Goal: Task Accomplishment & Management: Use online tool/utility

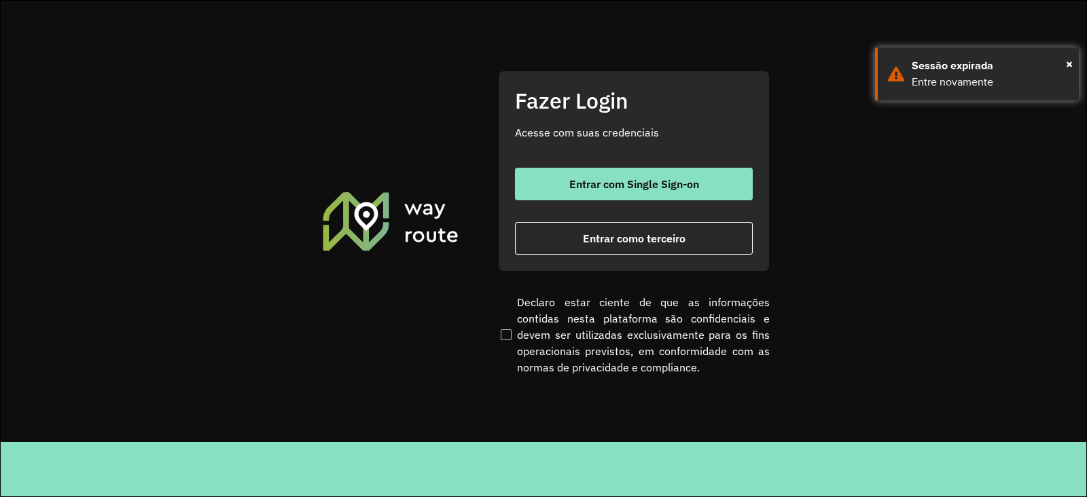
click at [603, 166] on div "Fazer Login Acesse com suas credenciais Entrar com Single Sign-on Entrar como t…" at bounding box center [634, 171] width 272 height 201
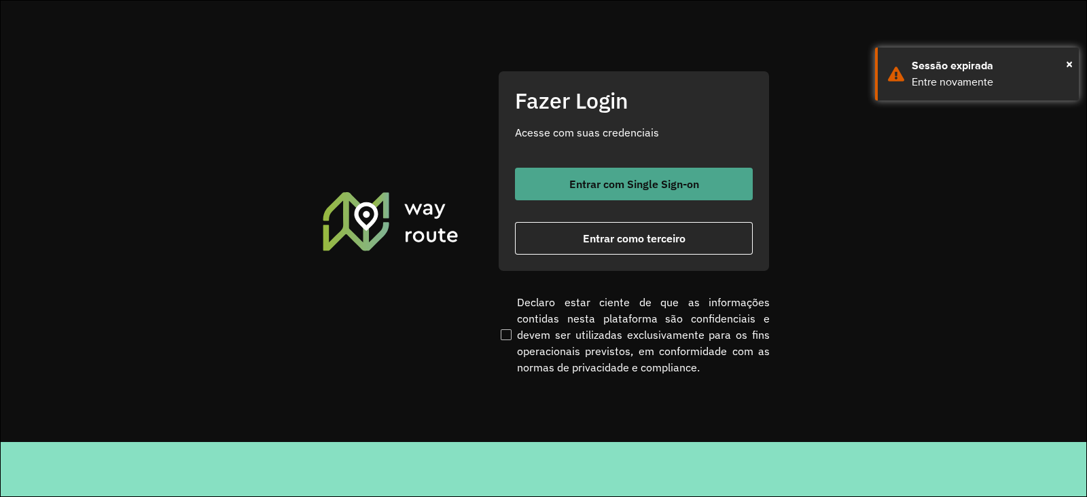
click at [593, 190] on span "Entrar com Single Sign-on" at bounding box center [634, 184] width 130 height 11
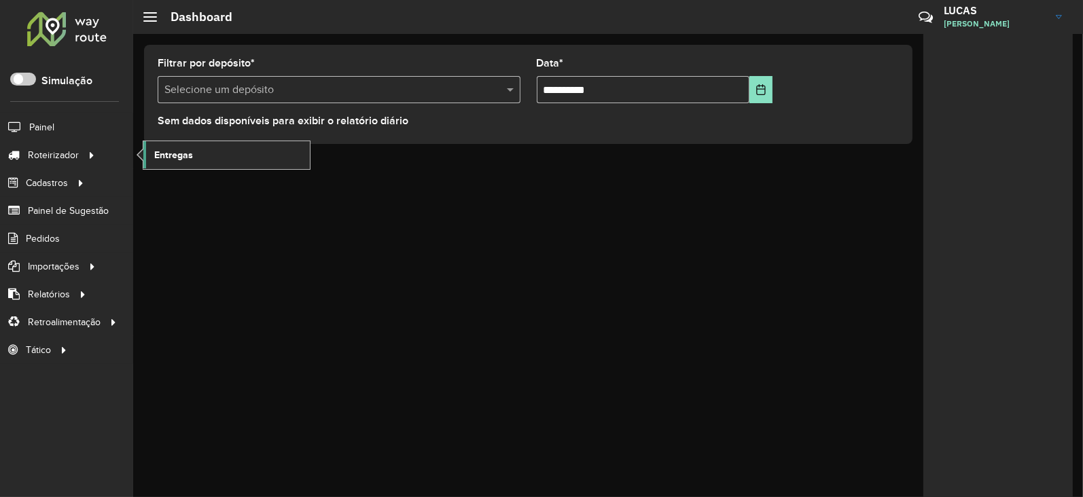
click at [161, 149] on span "Entregas" at bounding box center [173, 155] width 39 height 14
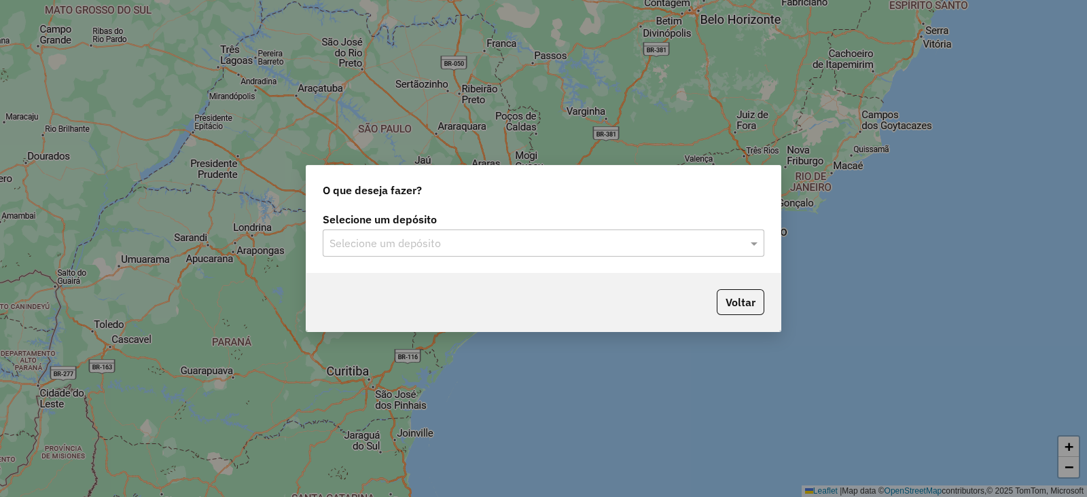
click at [376, 243] on input "text" at bounding box center [530, 244] width 401 height 16
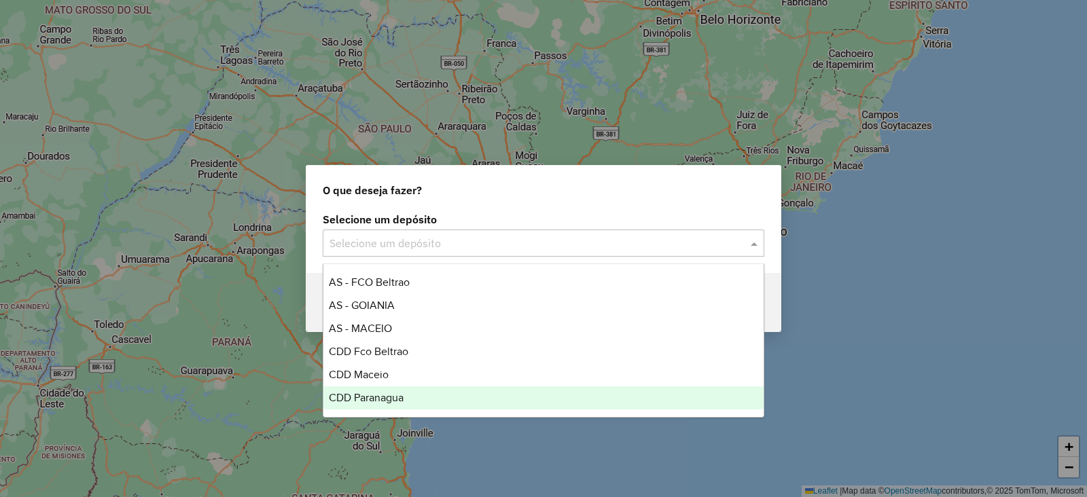
click at [393, 396] on span "CDD Paranagua" at bounding box center [366, 398] width 75 height 12
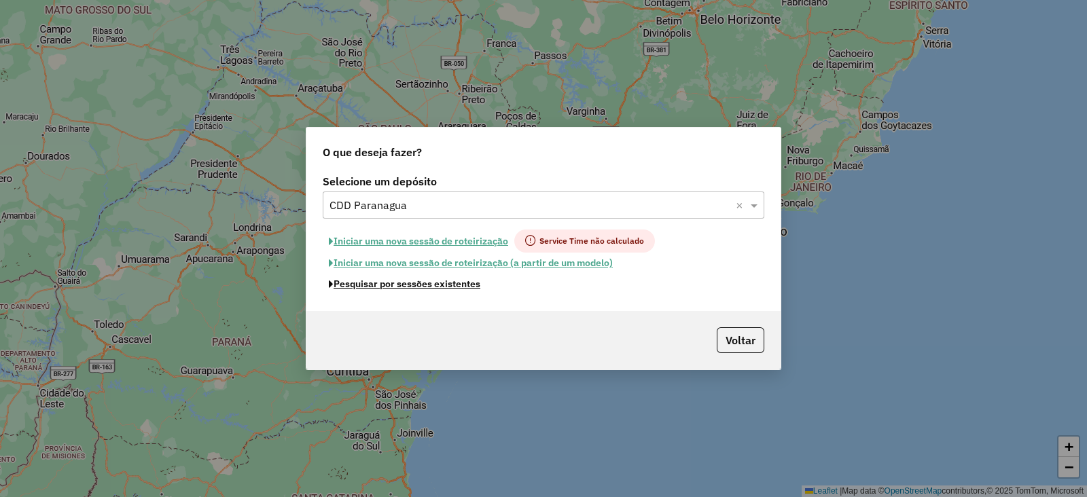
click at [450, 285] on button "Pesquisar por sessões existentes" at bounding box center [405, 284] width 164 height 21
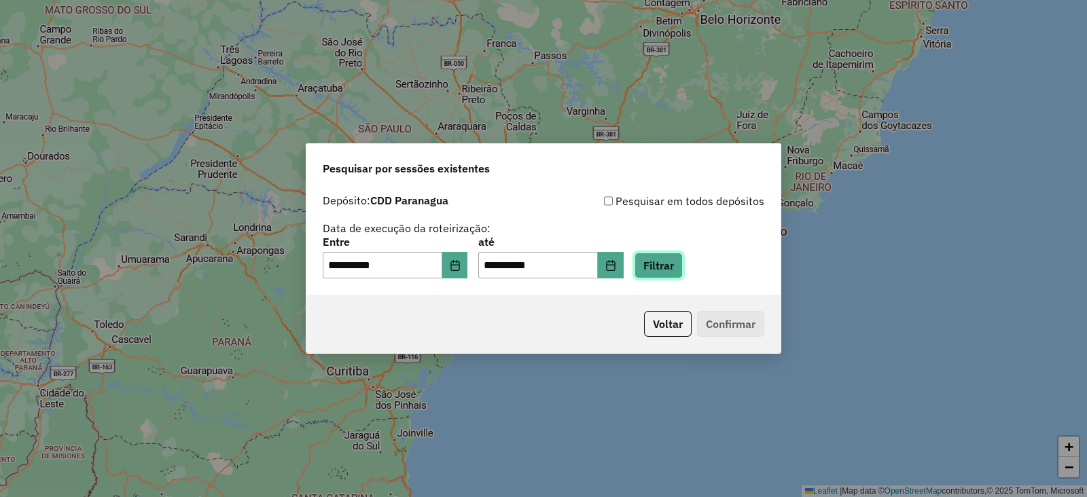
click at [683, 270] on button "Filtrar" at bounding box center [659, 266] width 48 height 26
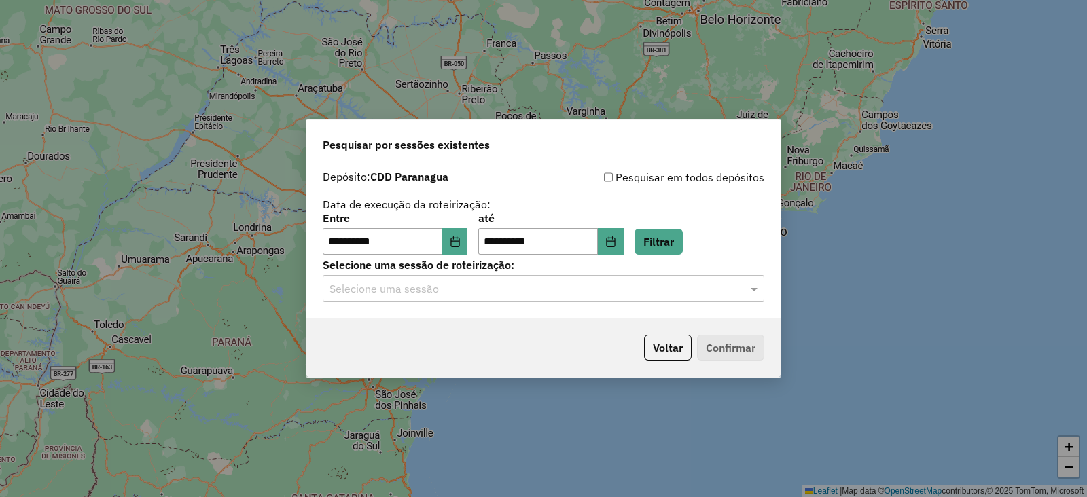
click at [471, 290] on input "text" at bounding box center [530, 289] width 401 height 16
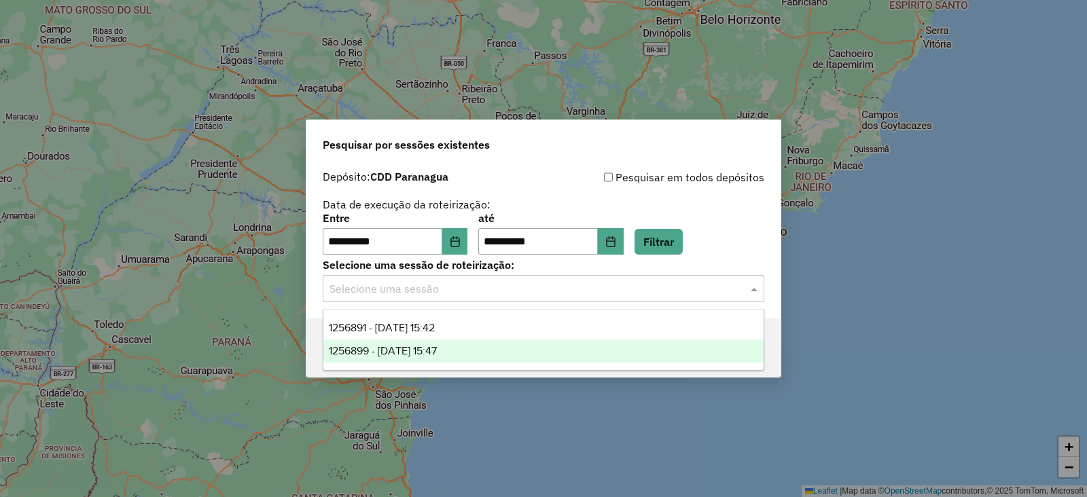
click at [429, 351] on span "1256899 - 01/09/2025 15:47" at bounding box center [383, 351] width 108 height 12
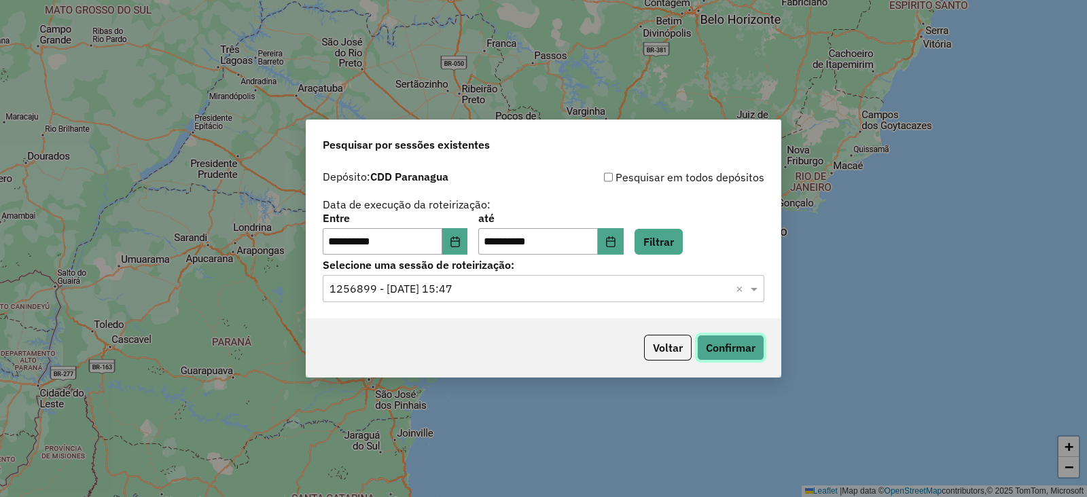
click at [753, 352] on button "Confirmar" at bounding box center [730, 348] width 67 height 26
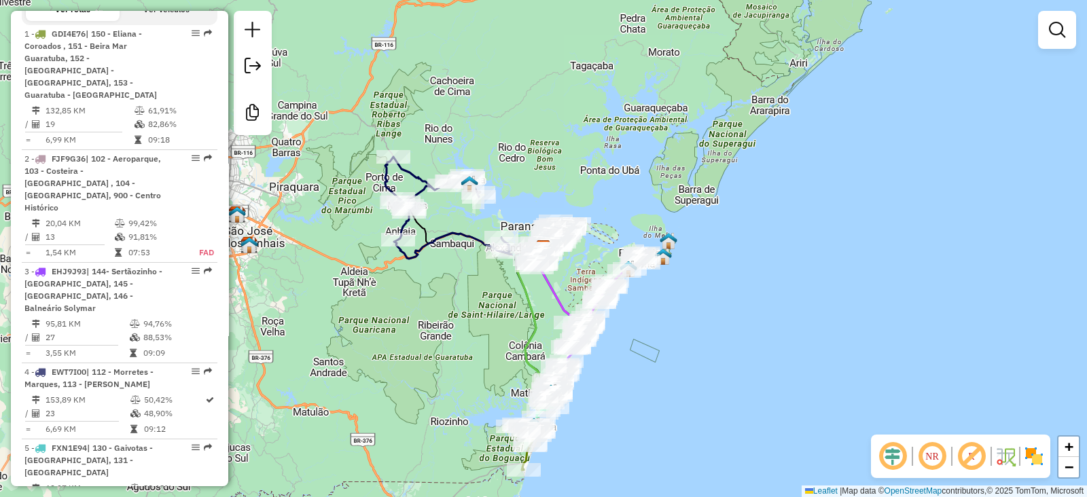
scroll to position [513, 0]
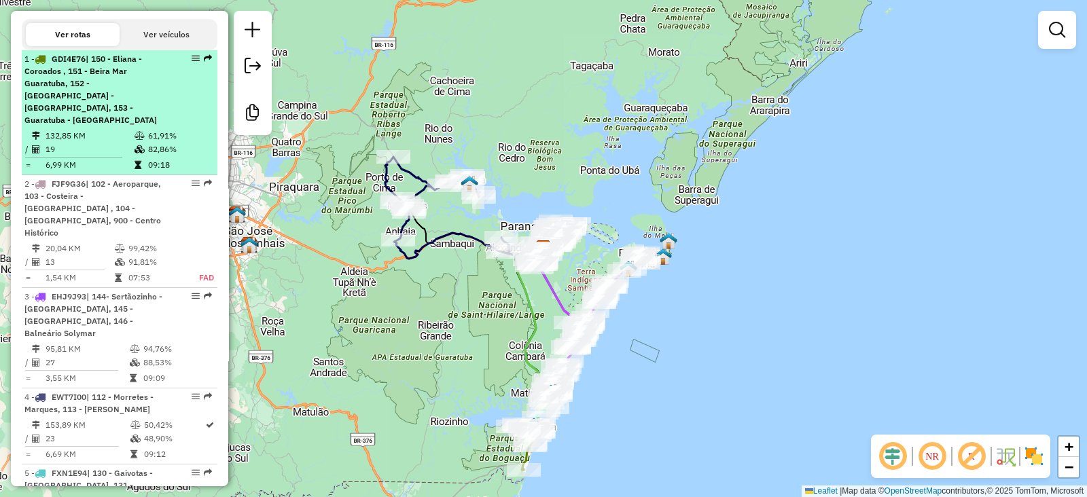
click at [156, 143] on td "82,86%" at bounding box center [179, 150] width 65 height 14
select select "**********"
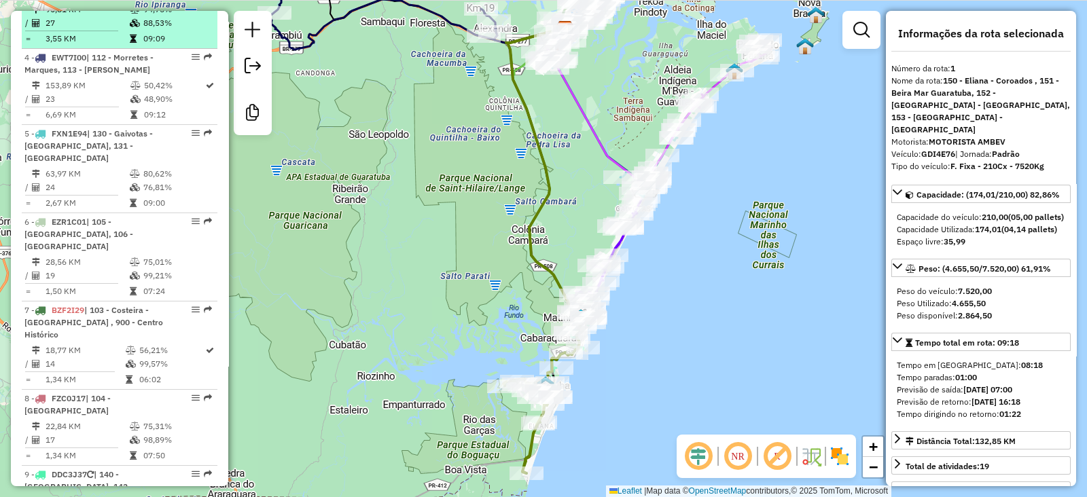
scroll to position [938, 0]
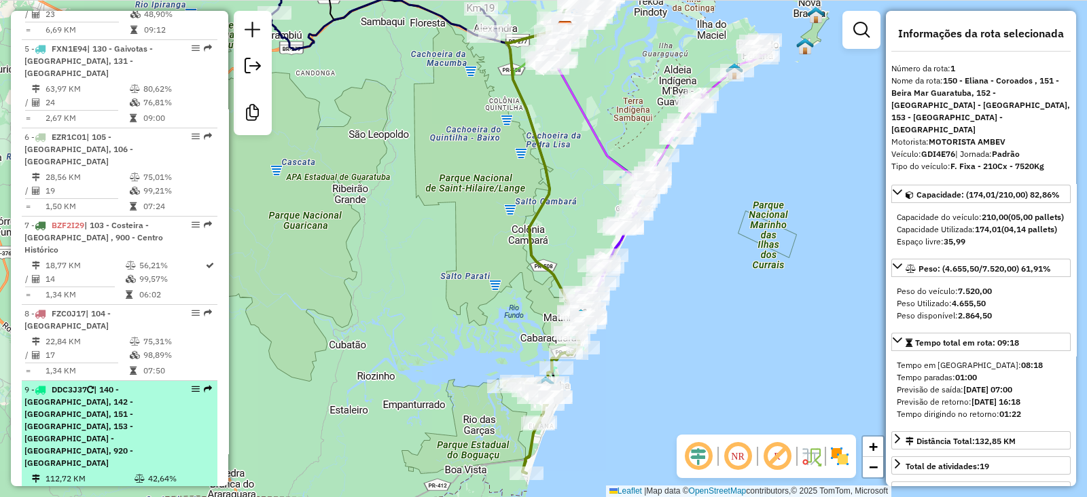
click at [133, 385] on span "| 140 - [GEOGRAPHIC_DATA], 142 - [GEOGRAPHIC_DATA], 151 - [GEOGRAPHIC_DATA], 15…" at bounding box center [78, 427] width 109 height 84
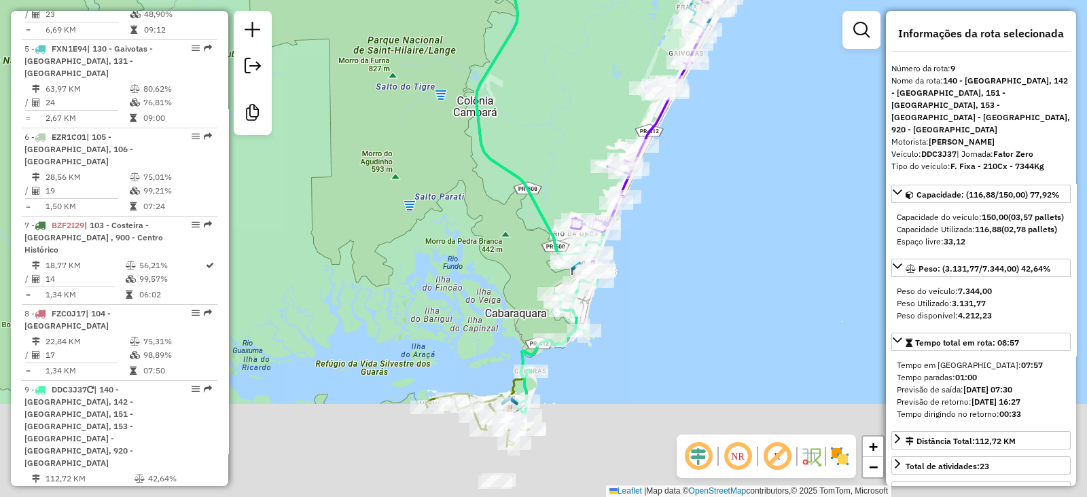
drag, startPoint x: 518, startPoint y: 341, endPoint x: 446, endPoint y: 242, distance: 122.6
click at [446, 242] on div "Janela de atendimento Grade de atendimento Capacidade Transportadoras Veículos …" at bounding box center [543, 248] width 1087 height 497
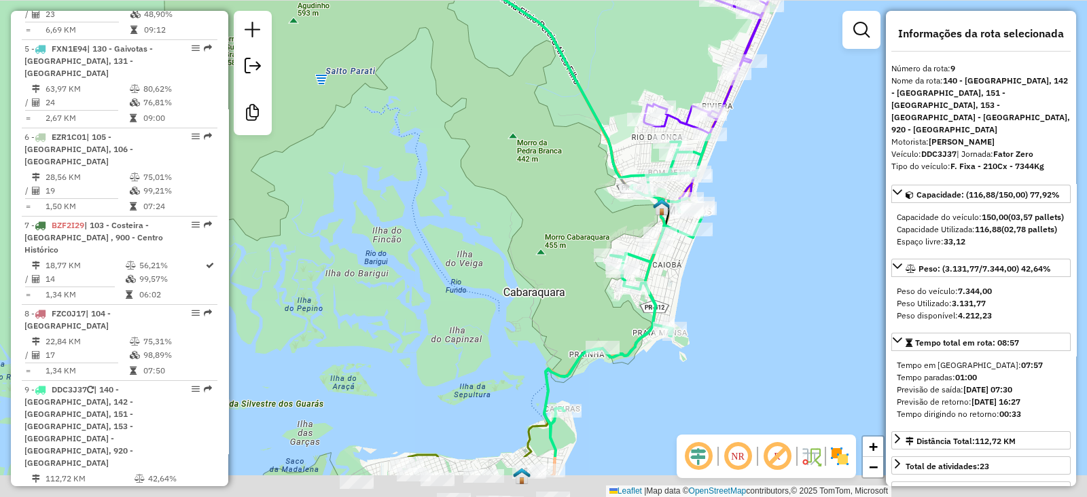
drag, startPoint x: 445, startPoint y: 272, endPoint x: 393, endPoint y: 182, distance: 104.1
click at [393, 182] on div "Janela de atendimento Grade de atendimento Capacidade Transportadoras Veículos …" at bounding box center [543, 248] width 1087 height 497
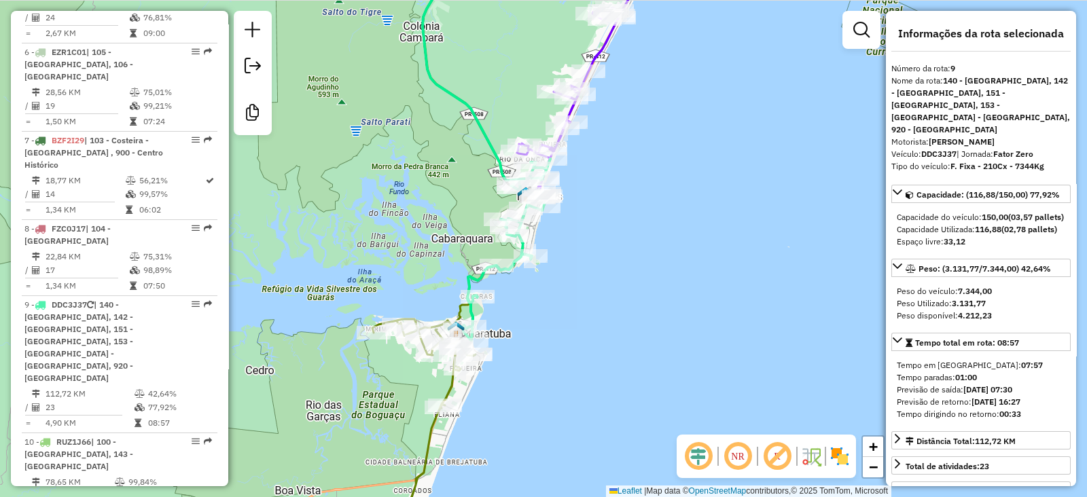
scroll to position [1107, 0]
